Goal: Contribute content: Add original content to the website for others to see

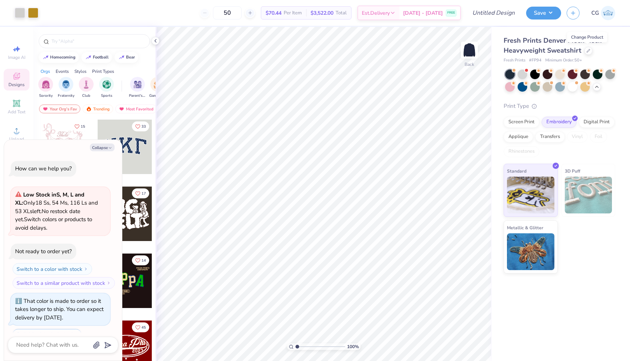
scroll to position [600, 0]
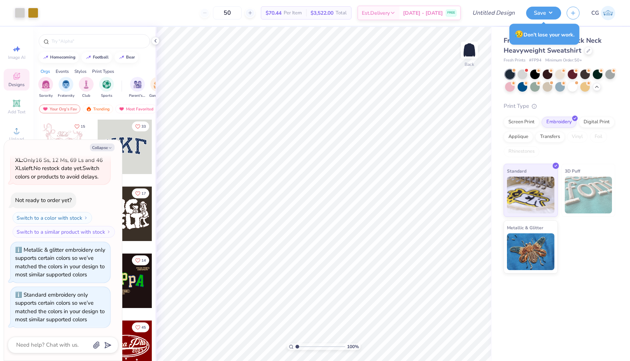
type textarea "x"
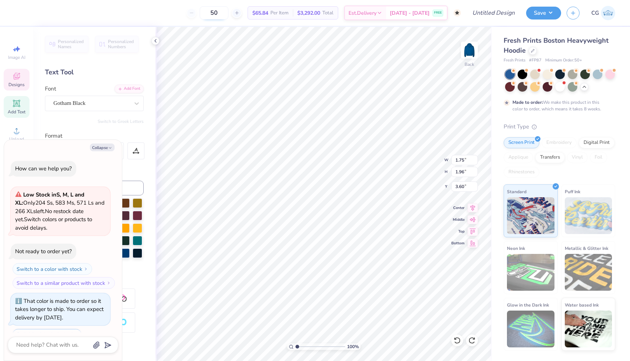
scroll to position [31, 0]
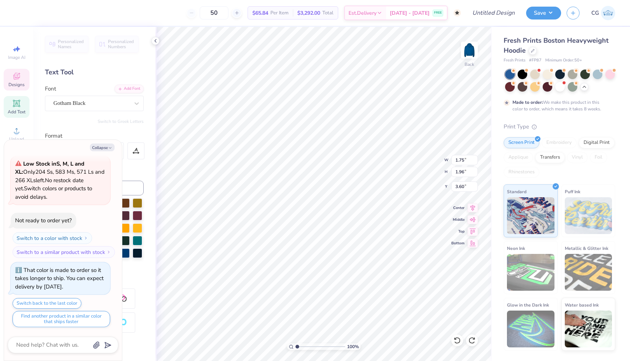
type textarea "x"
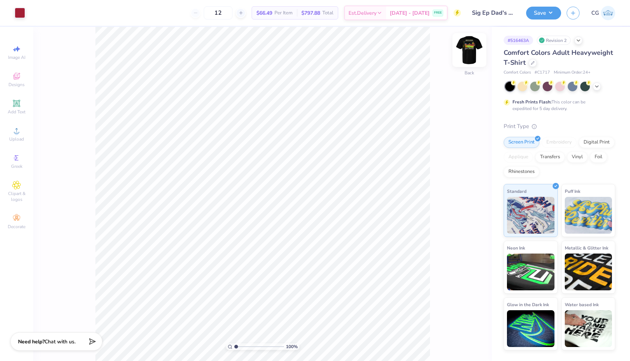
click at [468, 49] on img at bounding box center [468, 49] width 29 height 29
click at [57, 14] on div at bounding box center [59, 12] width 10 height 10
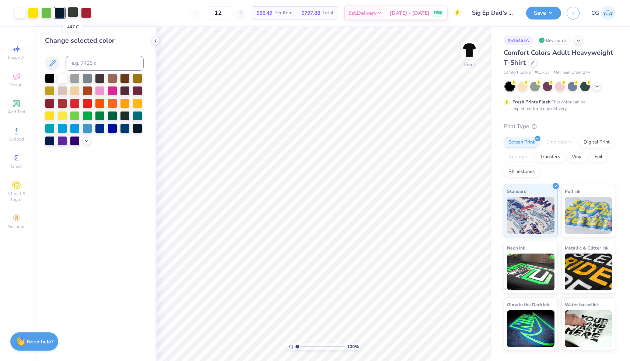
click at [72, 13] on div at bounding box center [73, 12] width 10 height 10
click at [59, 11] on div at bounding box center [59, 12] width 10 height 10
click at [69, 12] on div at bounding box center [73, 12] width 10 height 10
click at [88, 62] on input at bounding box center [105, 63] width 78 height 15
type input "296"
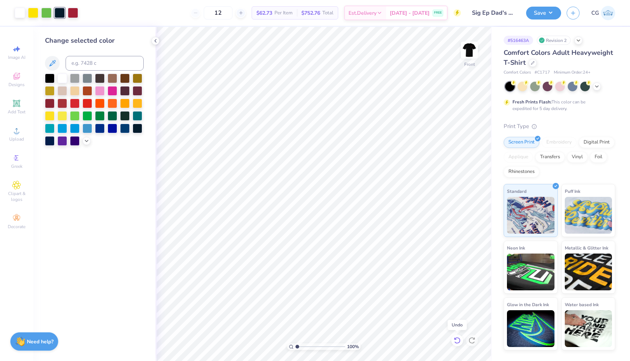
click at [457, 339] on icon at bounding box center [456, 340] width 7 height 7
click at [75, 15] on div at bounding box center [73, 12] width 10 height 10
click at [89, 60] on input at bounding box center [105, 63] width 78 height 15
type input "296"
click at [116, 238] on div "Change selected color" at bounding box center [94, 194] width 122 height 334
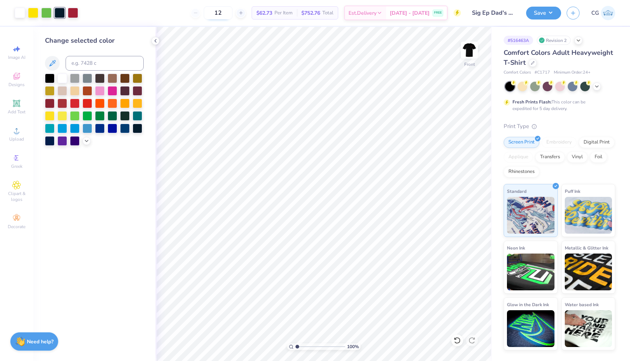
click at [232, 13] on input "12" at bounding box center [218, 12] width 29 height 13
type input "1"
type input "75"
click at [550, 10] on button "Save" at bounding box center [543, 12] width 35 height 13
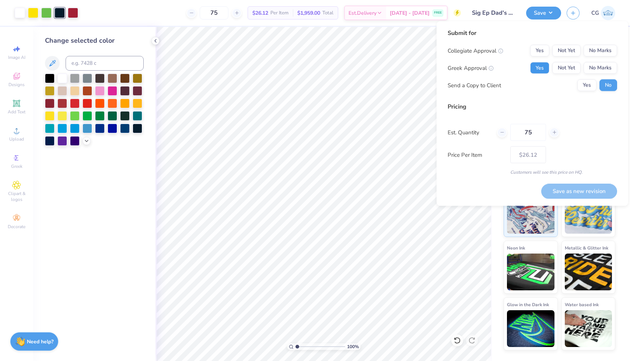
click at [543, 69] on button "Yes" at bounding box center [539, 68] width 19 height 12
click at [591, 49] on button "No Marks" at bounding box center [600, 51] width 34 height 12
click at [565, 190] on button "Save as new revision" at bounding box center [579, 191] width 76 height 15
type input "$26.12"
click at [540, 8] on button "Save" at bounding box center [543, 12] width 35 height 13
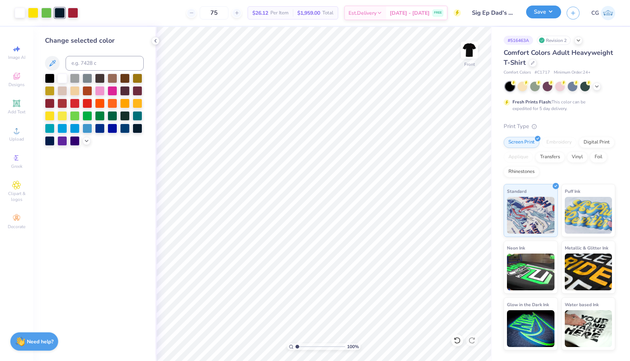
click at [540, 8] on button "Save" at bounding box center [543, 12] width 35 height 13
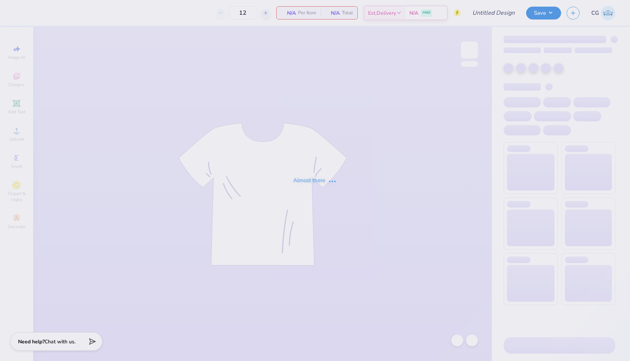
type input "Beta BBQ 2025"
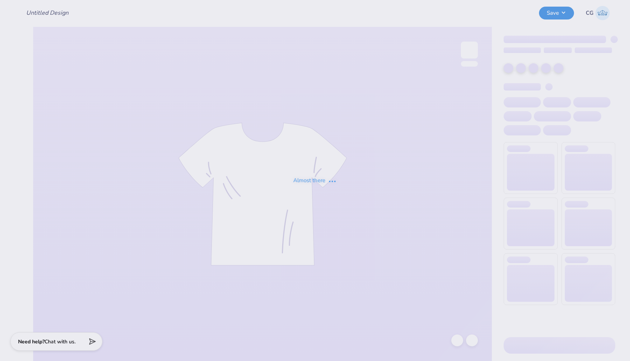
type input "Sig Ep Dad's Day"
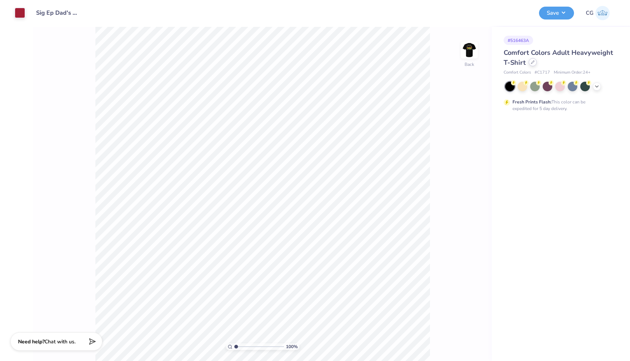
click at [531, 62] on icon at bounding box center [533, 62] width 4 height 4
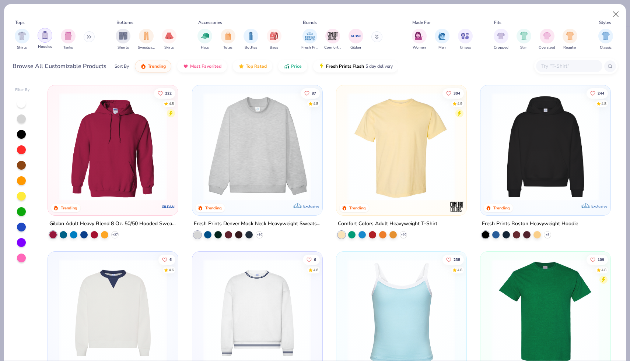
click at [45, 39] on img "filter for Hoodies" at bounding box center [45, 35] width 8 height 8
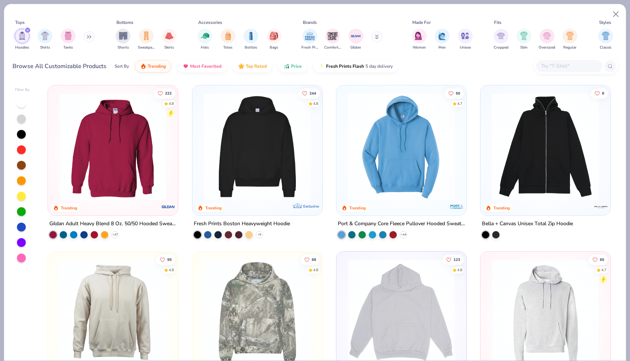
click at [231, 136] on img at bounding box center [257, 147] width 115 height 108
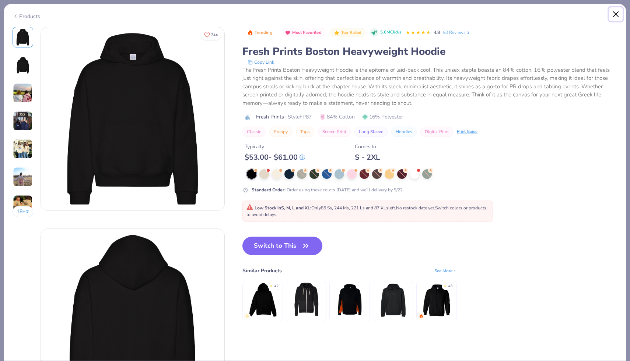
click at [616, 15] on button "Close" at bounding box center [616, 14] width 14 height 14
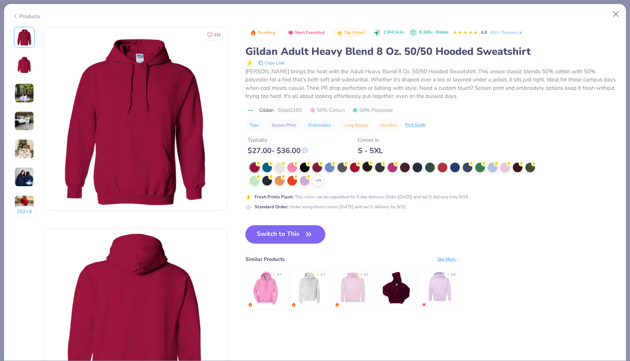
click at [368, 164] on div at bounding box center [367, 167] width 10 height 10
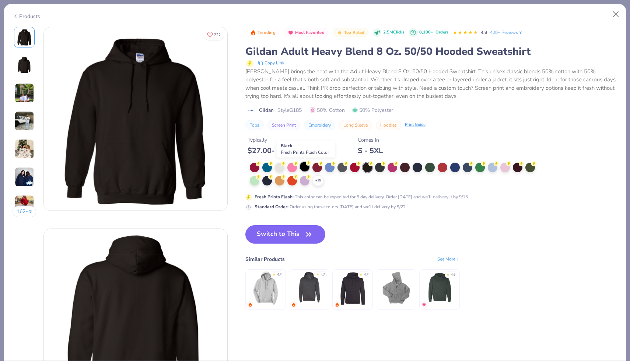
click at [303, 166] on div at bounding box center [305, 167] width 10 height 10
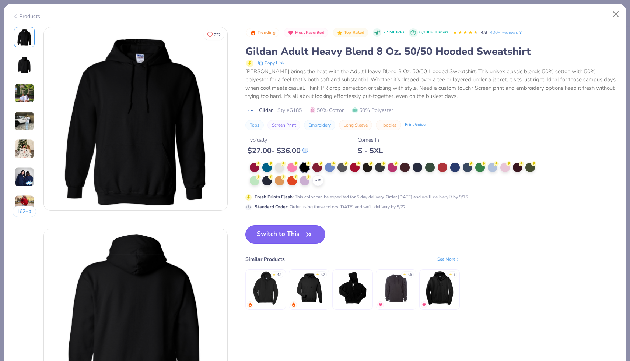
click at [305, 238] on icon "button" at bounding box center [308, 234] width 10 height 10
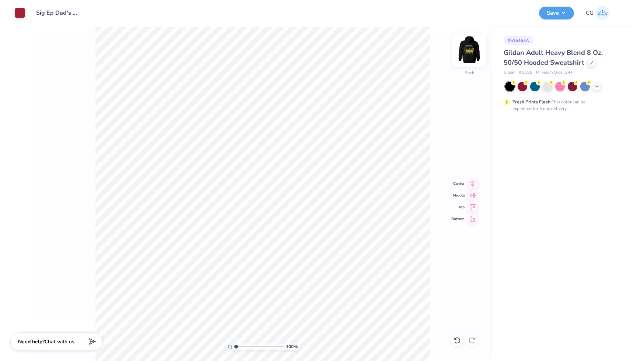
click at [475, 53] on img at bounding box center [468, 49] width 29 height 29
click at [554, 11] on button "Save" at bounding box center [556, 12] width 35 height 13
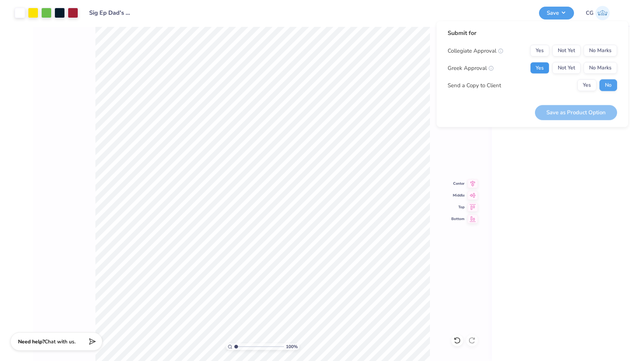
click at [540, 66] on button "Yes" at bounding box center [539, 68] width 19 height 12
click at [592, 50] on button "No Marks" at bounding box center [600, 51] width 34 height 12
click at [574, 112] on button "Save as Product Option" at bounding box center [576, 112] width 82 height 15
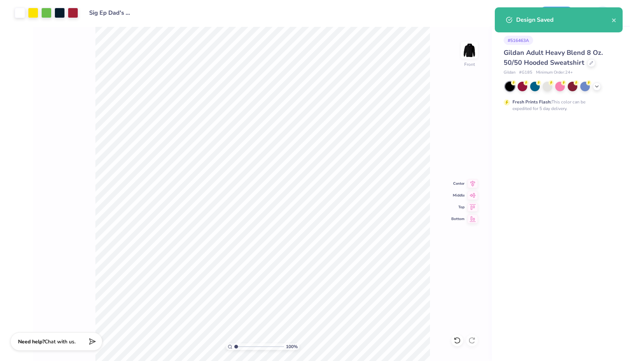
click at [617, 18] on div "Design Saved" at bounding box center [558, 19] width 128 height 25
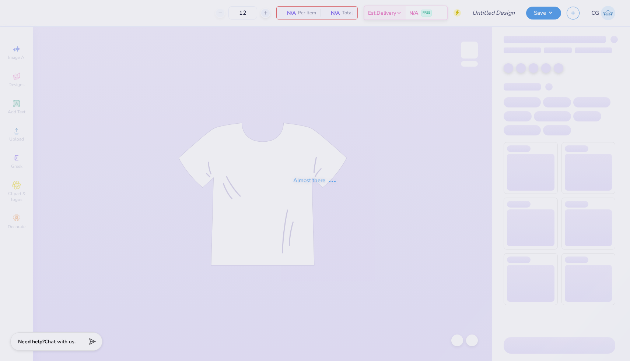
type input "Sig Ep Dad's Day"
type input "75"
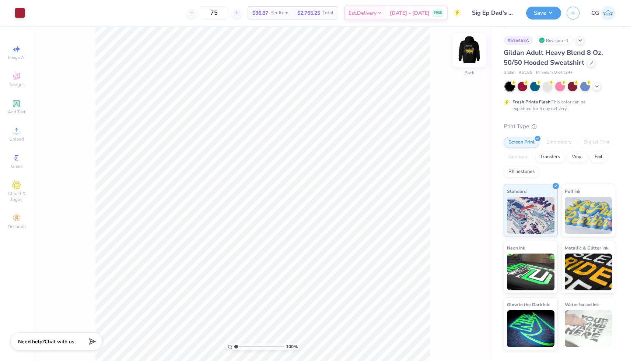
click at [469, 49] on img at bounding box center [468, 49] width 29 height 29
click at [468, 52] on img at bounding box center [468, 49] width 29 height 29
